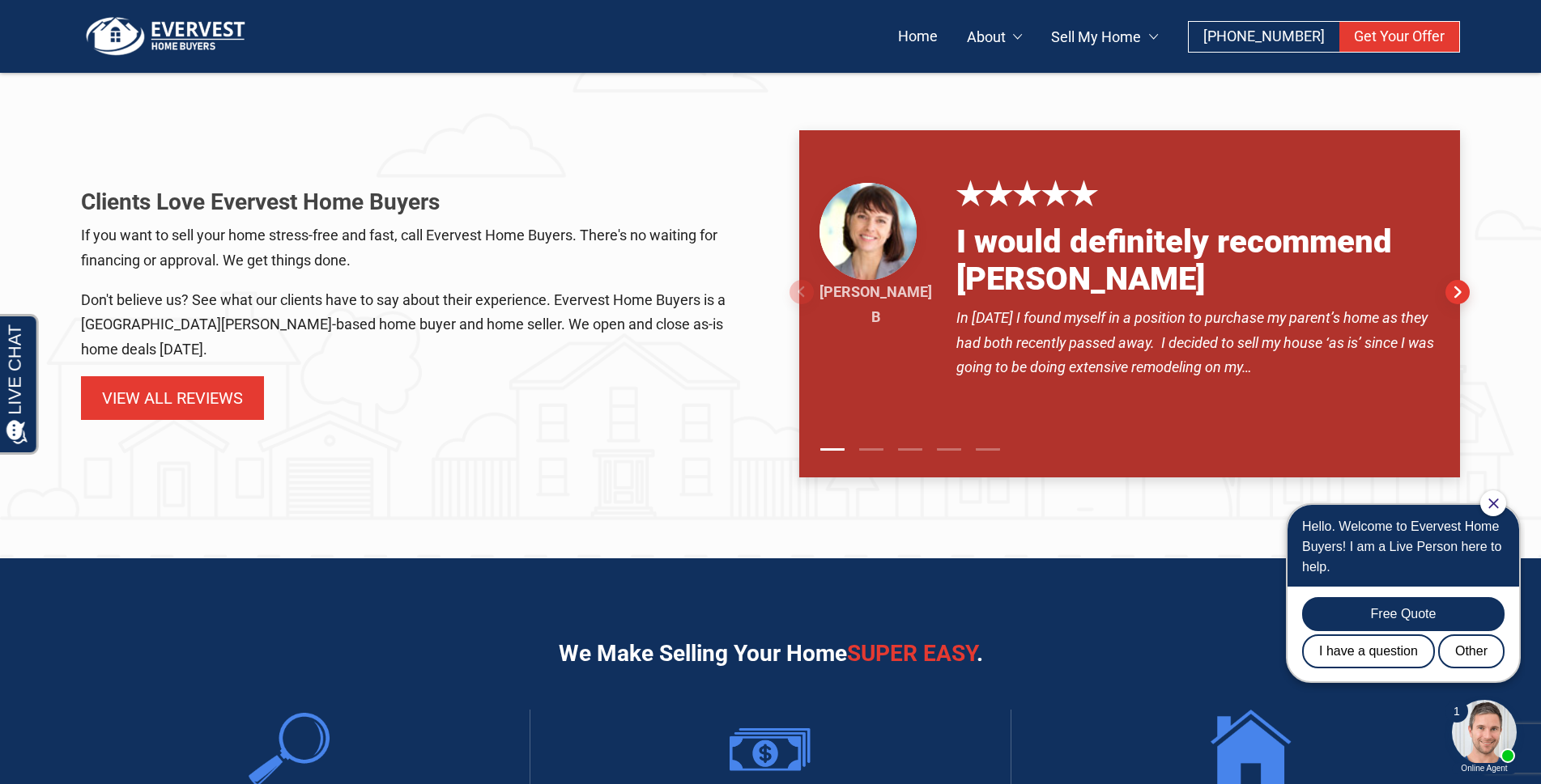
scroll to position [899, 0]
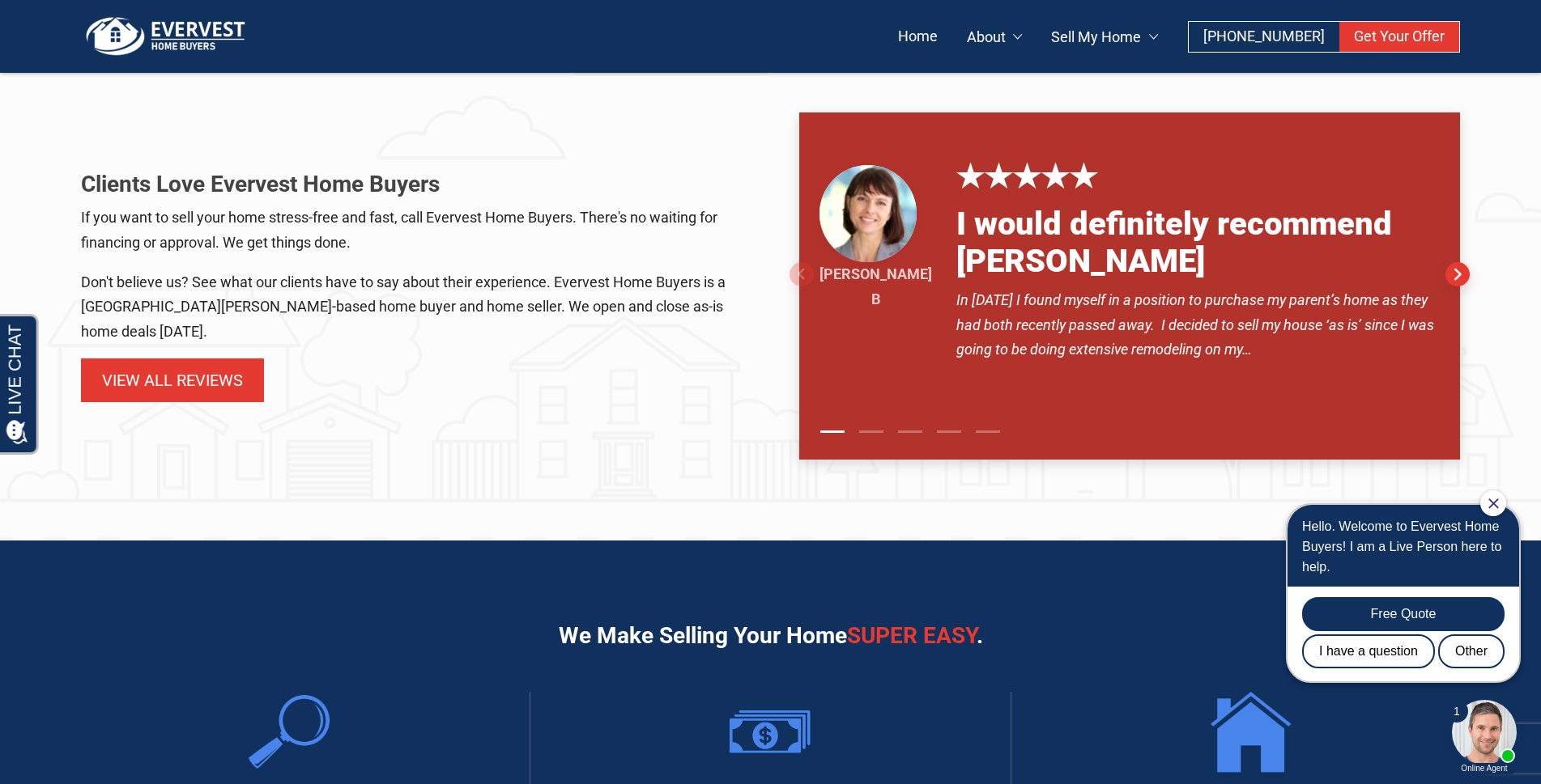
click at [1490, 502] on icon "Close Chat" at bounding box center [1493, 503] width 11 height 11
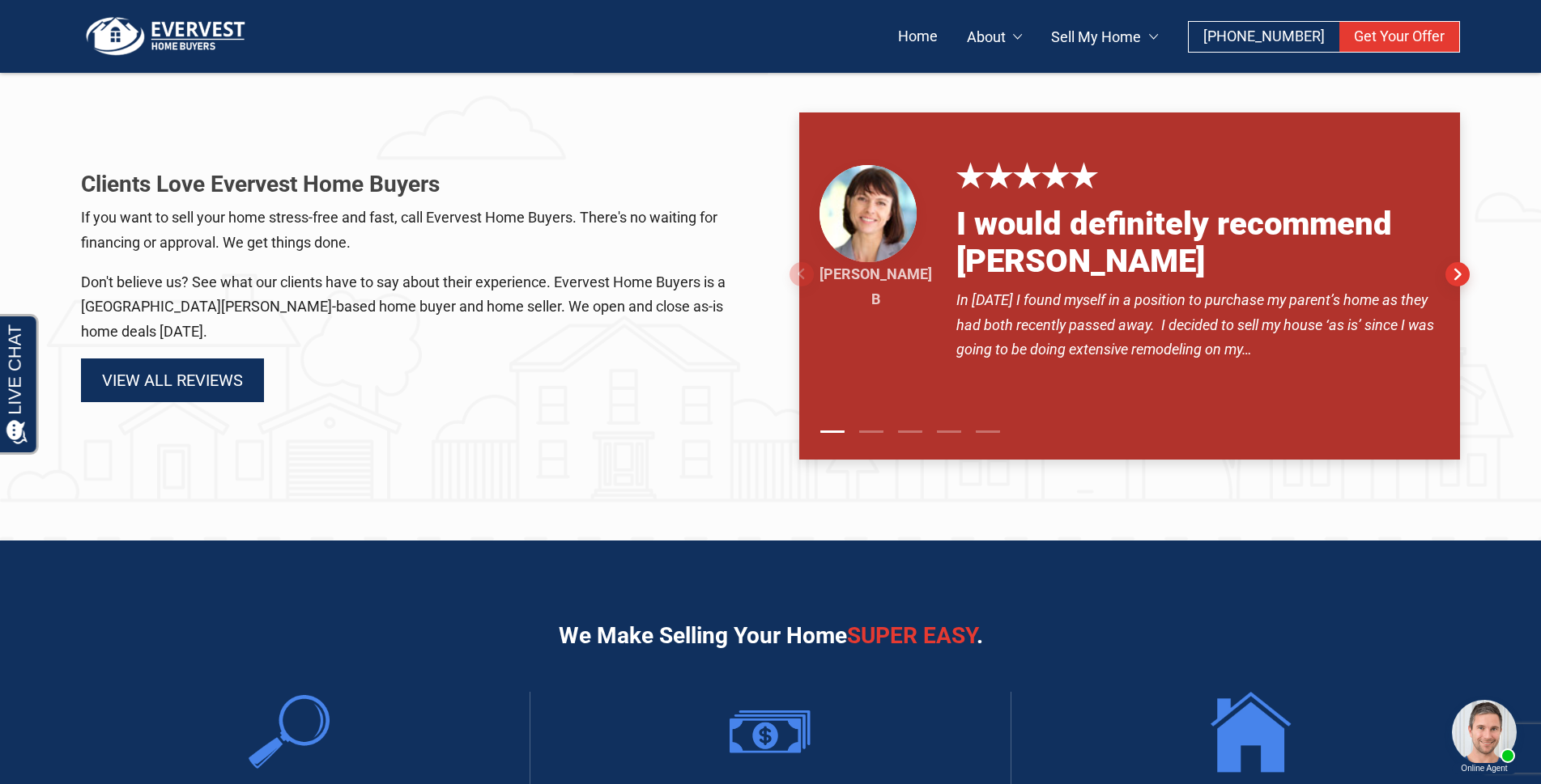
click at [158, 366] on link "View All Reviews" at bounding box center [173, 380] width 183 height 44
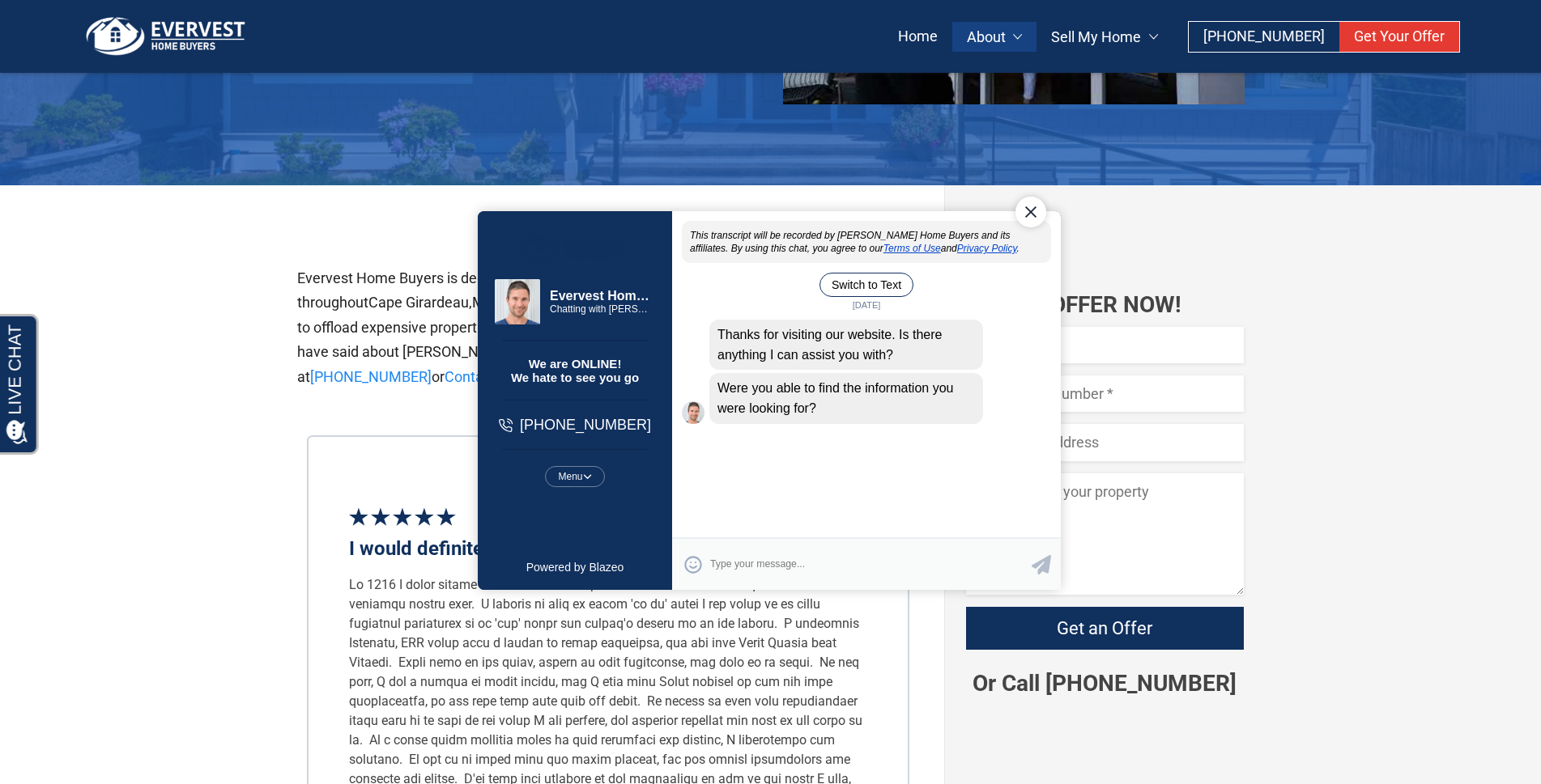
click at [1027, 208] on div "Close Chat" at bounding box center [1030, 210] width 31 height 31
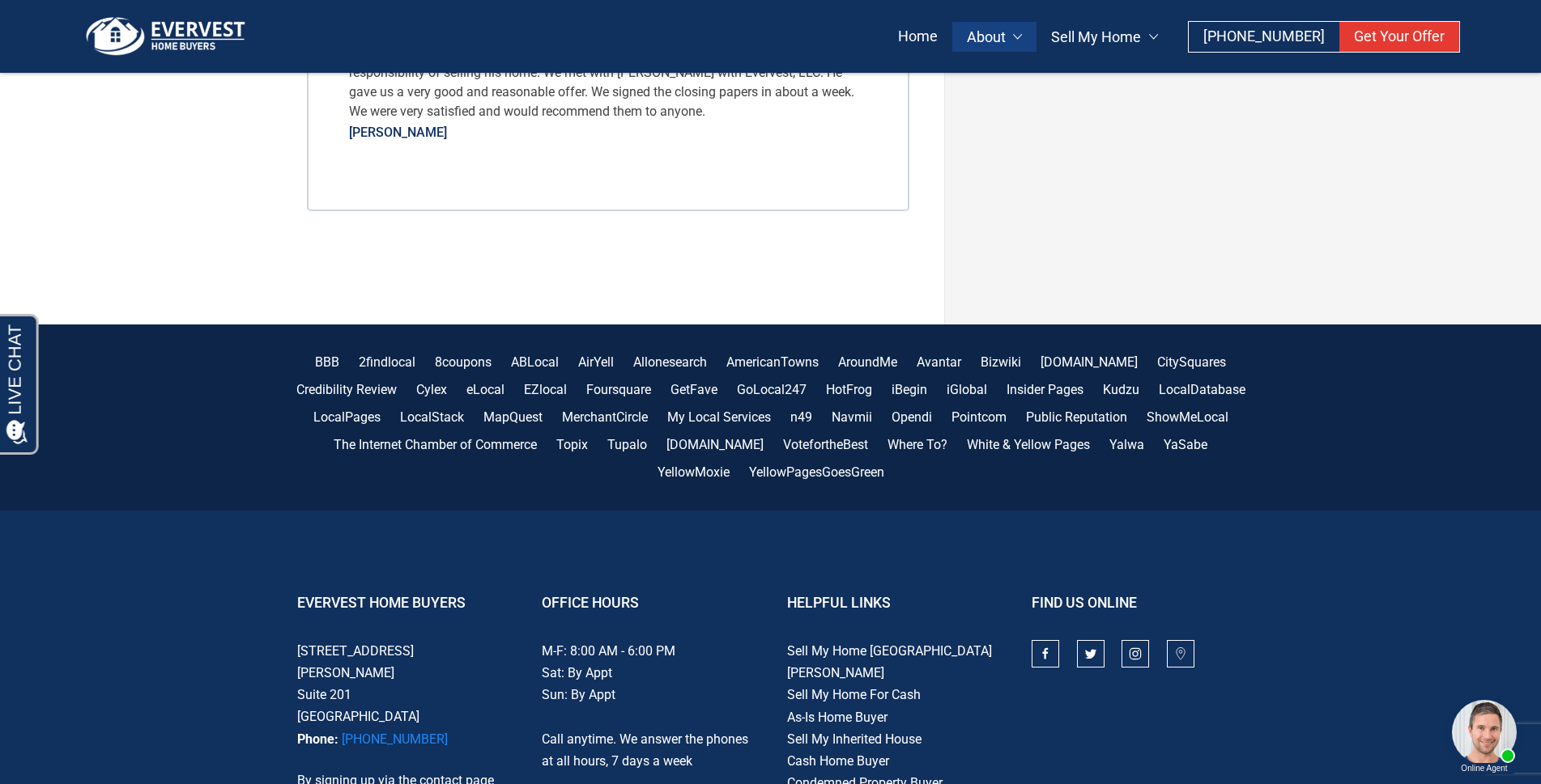
scroll to position [9532, 0]
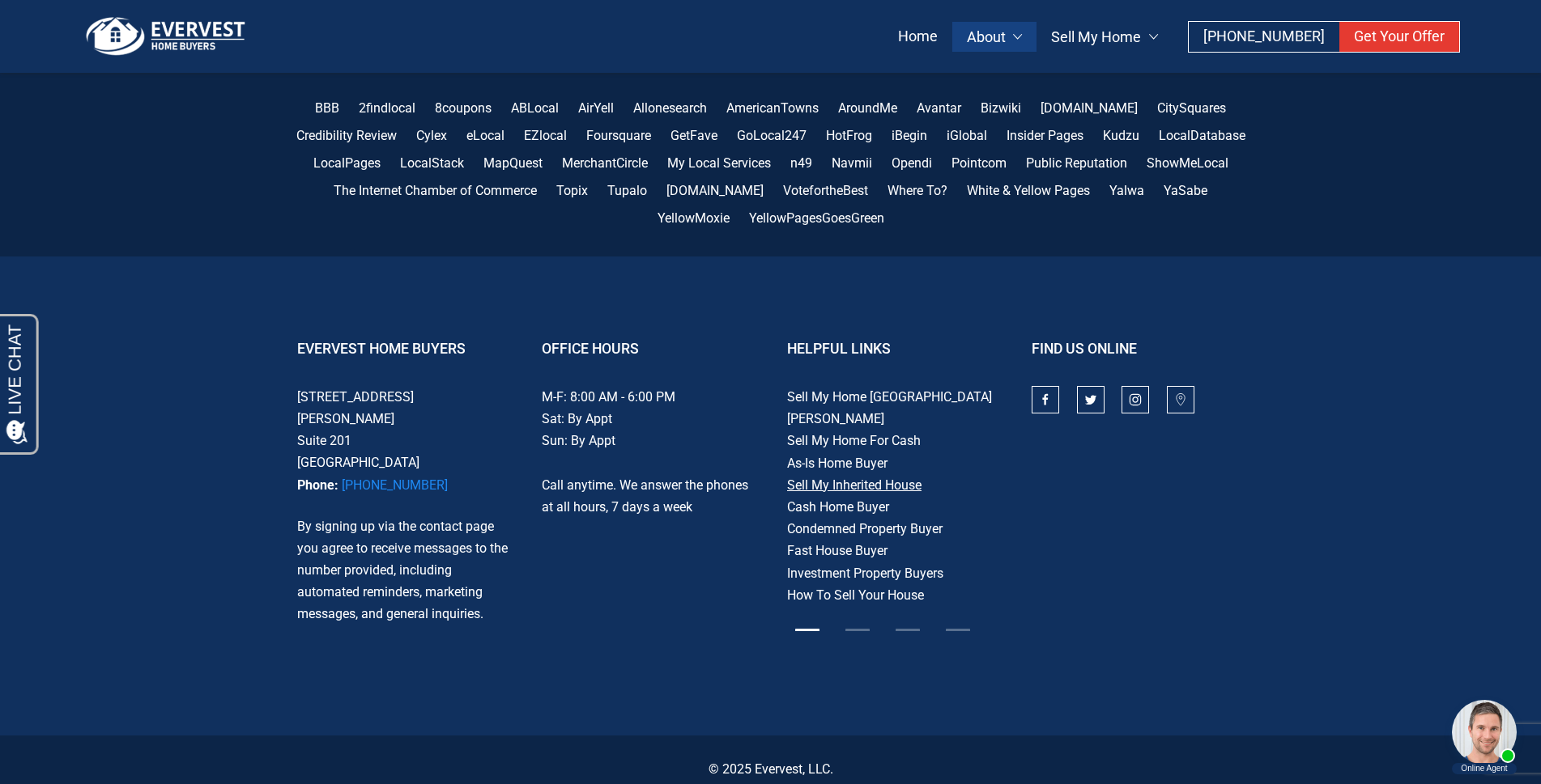
click at [826, 477] on link "Sell My Inherited House" at bounding box center [854, 484] width 134 height 15
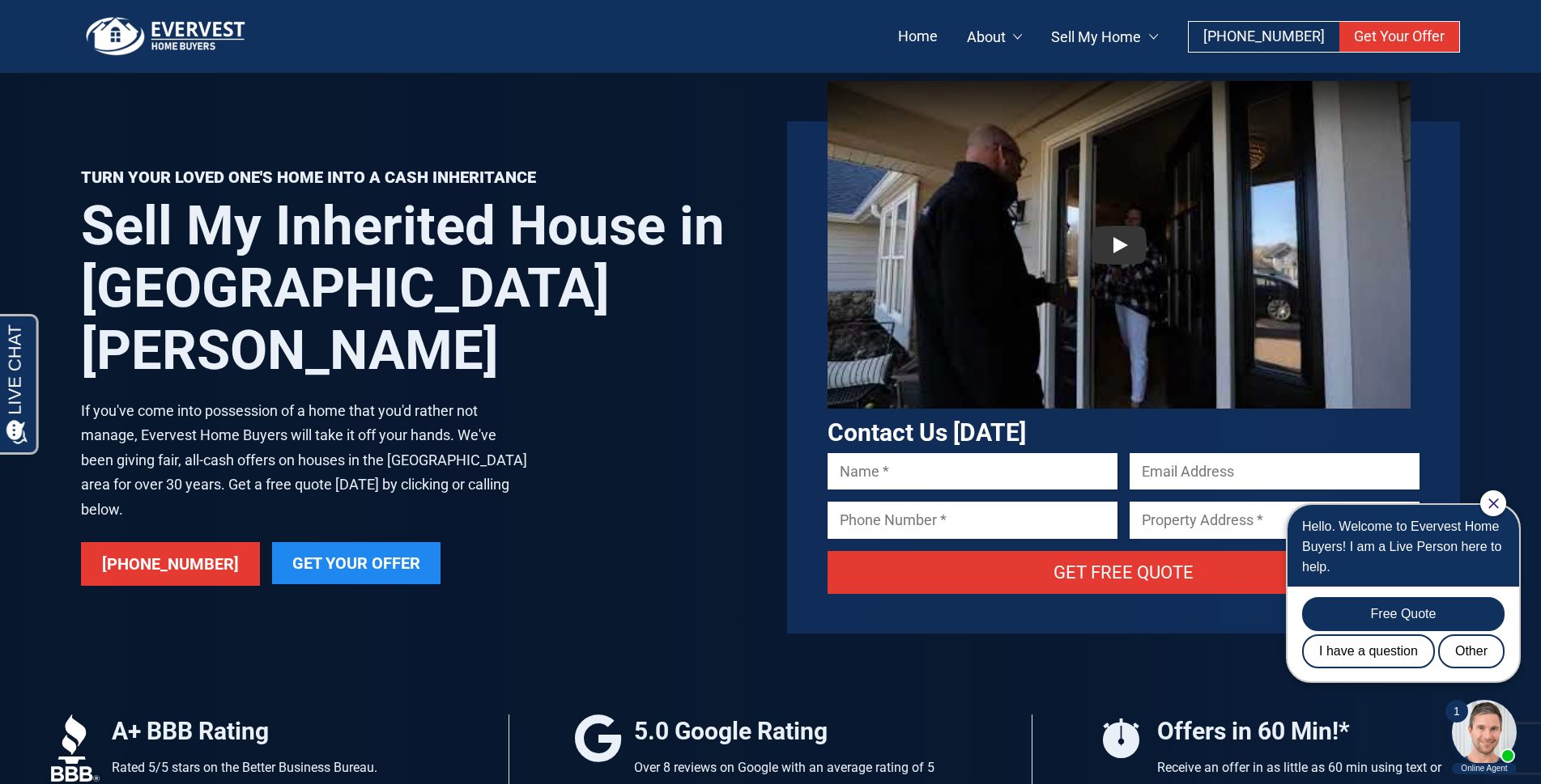
click at [1494, 502] on icon "Close Chat" at bounding box center [1493, 503] width 10 height 10
